Goal: Communication & Community: Answer question/provide support

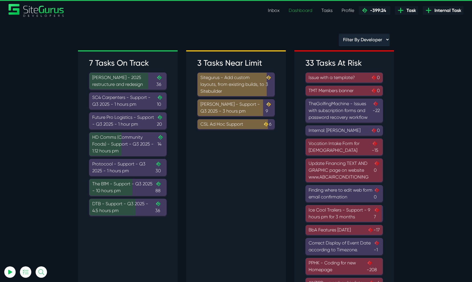
click at [330, 12] on link "Tasks" at bounding box center [327, 10] width 20 height 11
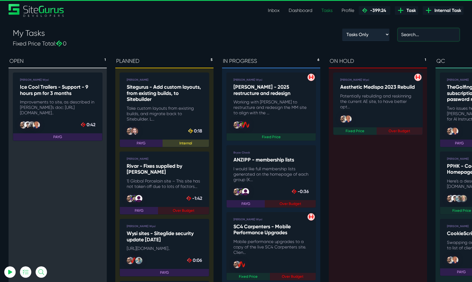
click at [417, 37] on input "text" at bounding box center [428, 34] width 61 height 13
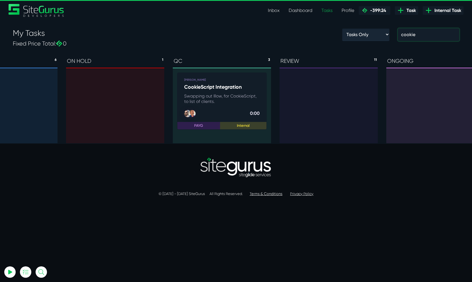
scroll to position [0, 390]
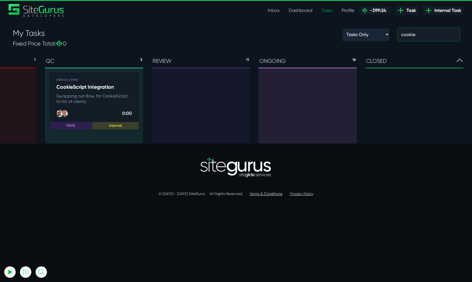
type input "cookie"
click at [227, 65] on div "REVIEW 11" at bounding box center [201, 62] width 98 height 14
click at [460, 61] on icon at bounding box center [459, 60] width 6 height 7
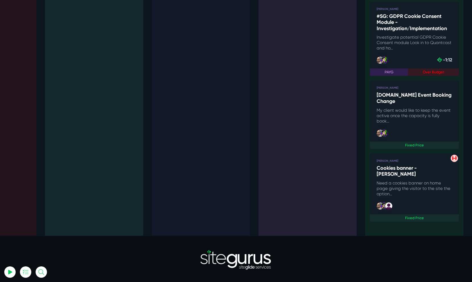
scroll to position [141, 0]
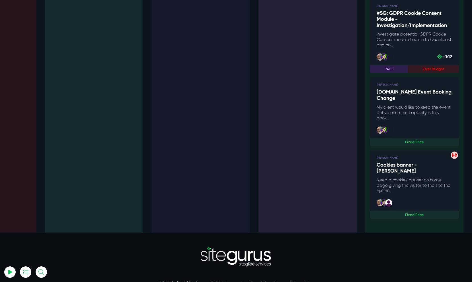
click at [420, 162] on link "Paul Garrod Cookies banner - Paul Garrod Need a cookies banner on home page giv…" at bounding box center [414, 185] width 90 height 69
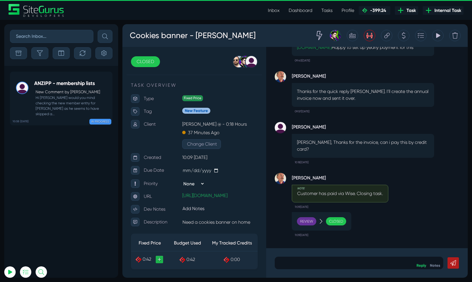
click at [436, 35] on icon at bounding box center [438, 35] width 4 height 5
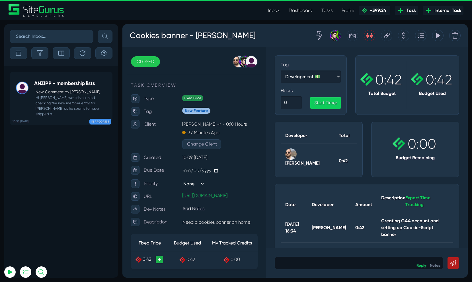
click at [436, 35] on icon at bounding box center [438, 35] width 4 height 5
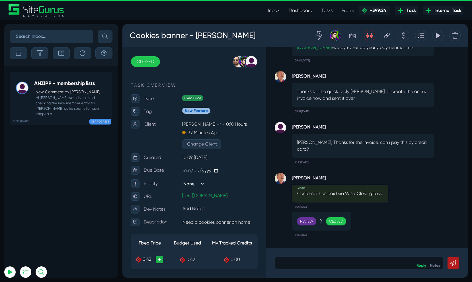
click at [402, 38] on icon at bounding box center [403, 35] width 3 height 7
click at [370, 36] on icon at bounding box center [369, 36] width 6 height 6
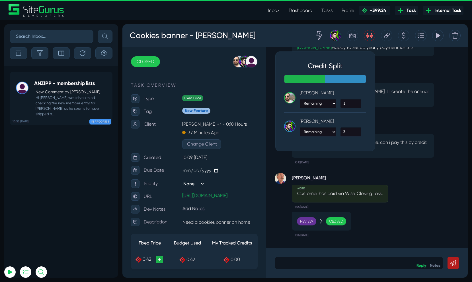
click at [370, 36] on icon at bounding box center [369, 36] width 6 height 6
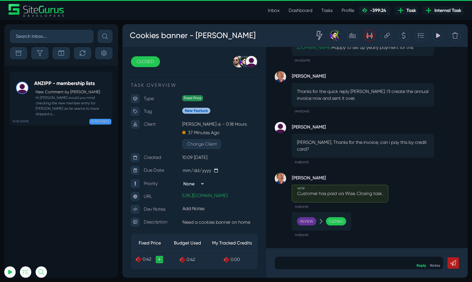
click at [339, 264] on p at bounding box center [359, 263] width 160 height 7
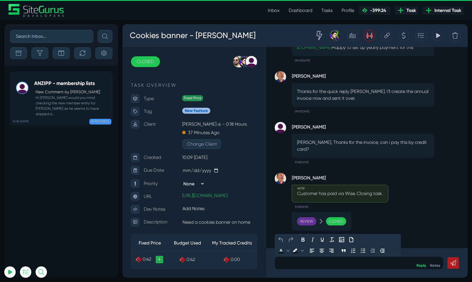
click at [437, 199] on div "[PERSON_NAME] Customer has paid via Wise. Closing task. 11:09[DATE]" at bounding box center [367, 189] width 184 height 45
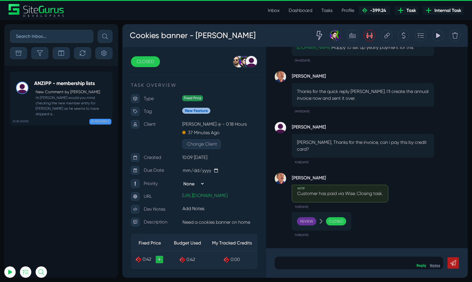
click at [437, 266] on link "Notes" at bounding box center [435, 265] width 10 height 4
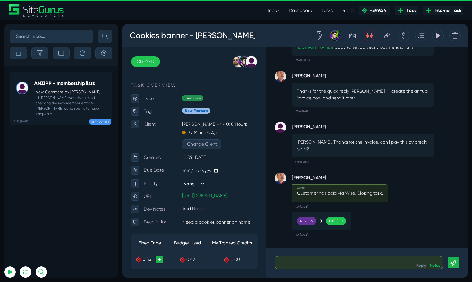
scroll to position [0, 0]
click at [378, 265] on p at bounding box center [358, 263] width 159 height 7
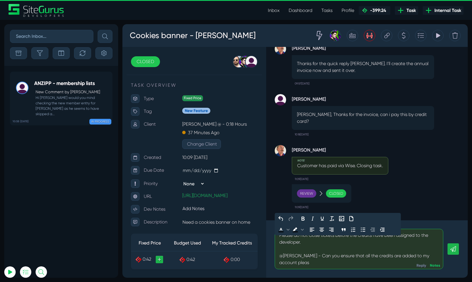
scroll to position [0, 0]
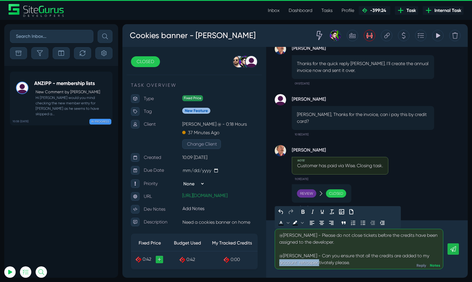
drag, startPoint x: 315, startPoint y: 263, endPoint x: 276, endPoint y: 265, distance: 39.3
click at [276, 265] on div "@[PERSON_NAME] - Please do not close tickets before the credits have been assig…" at bounding box center [359, 249] width 168 height 40
click at [344, 236] on p "@[PERSON_NAME] - Please do not close tickets before the credits have been assig…" at bounding box center [358, 249] width 159 height 34
click at [337, 264] on p "@[PERSON_NAME] - Please do not close fixed-priced tickets before the credits ha…" at bounding box center [358, 249] width 159 height 34
click at [450, 254] on link at bounding box center [452, 249] width 11 height 11
